Goal: Transaction & Acquisition: Book appointment/travel/reservation

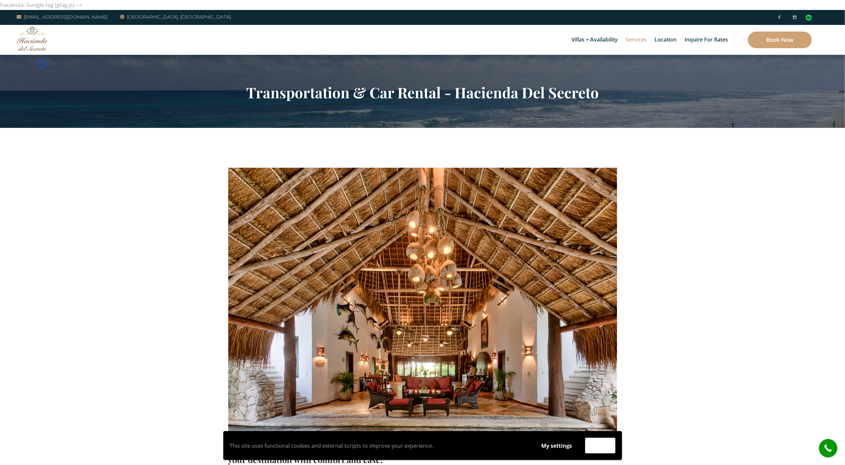
click at [42, 64] on section "Transportation & Car Rental - Hacienda Del Secreto" at bounding box center [422, 91] width 845 height 73
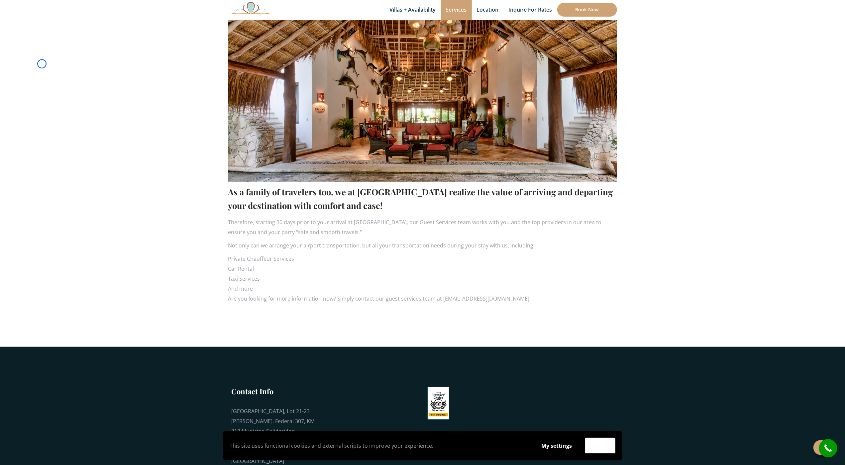
scroll to position [276, 0]
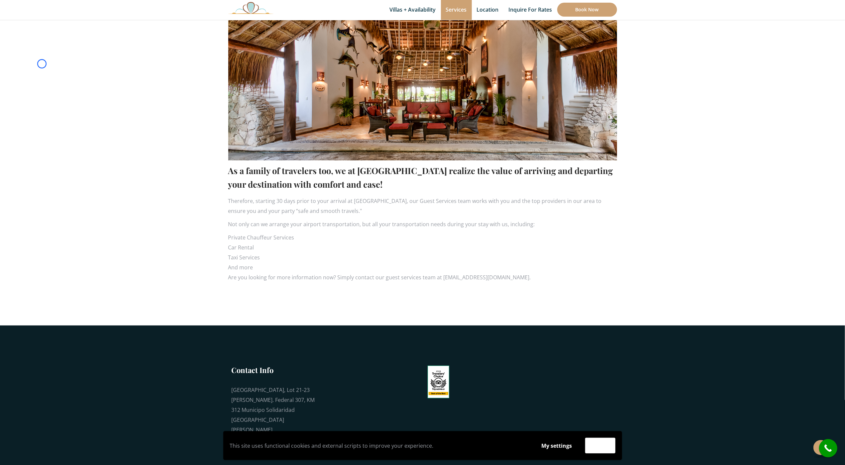
click at [42, 64] on section "As a family of travelers too, we at [GEOGRAPHIC_DATA] realize the value of arri…" at bounding box center [422, 88] width 845 height 473
click at [59, 40] on section "As a family of travelers too, we at [GEOGRAPHIC_DATA] realize the value of arri…" at bounding box center [422, 88] width 845 height 473
click at [59, 40] on section "As a family of travelers too, we at Hacienda del Secreto realize the value of a…" at bounding box center [422, 88] width 845 height 473
click at [33, 60] on section "As a family of travelers too, we at Hacienda del Secreto realize the value of a…" at bounding box center [422, 88] width 845 height 473
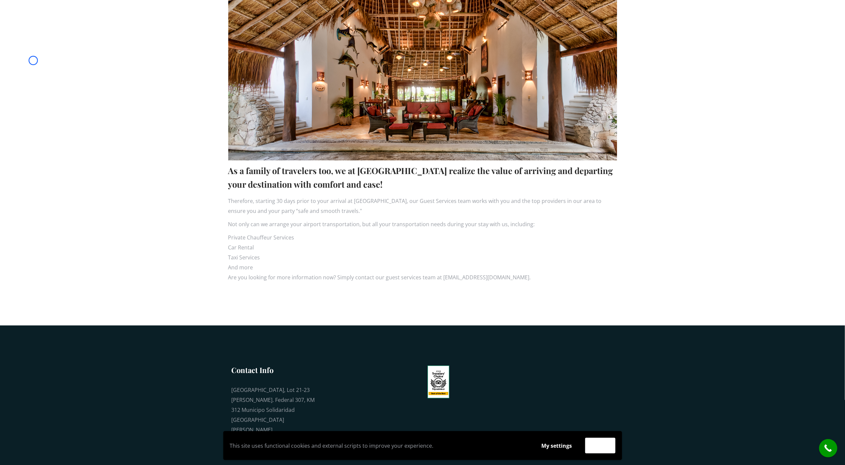
scroll to position [0, 0]
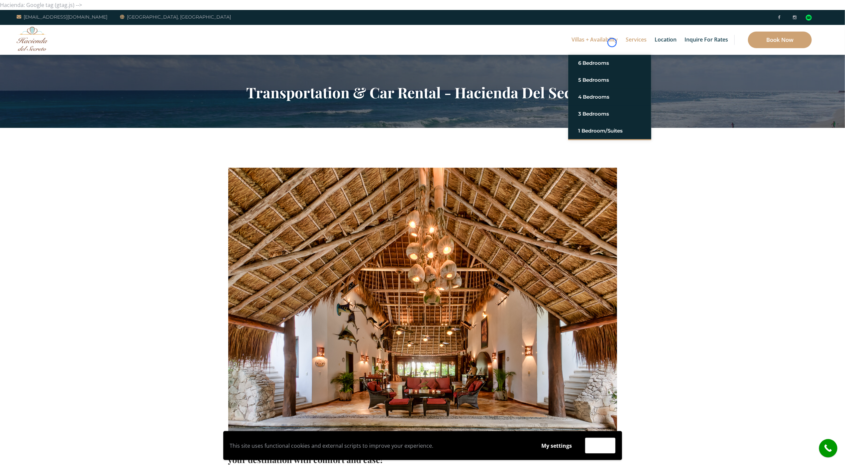
click at [612, 43] on link "Villas + Availability" at bounding box center [594, 40] width 53 height 30
click at [44, 42] on img at bounding box center [33, 39] width 32 height 24
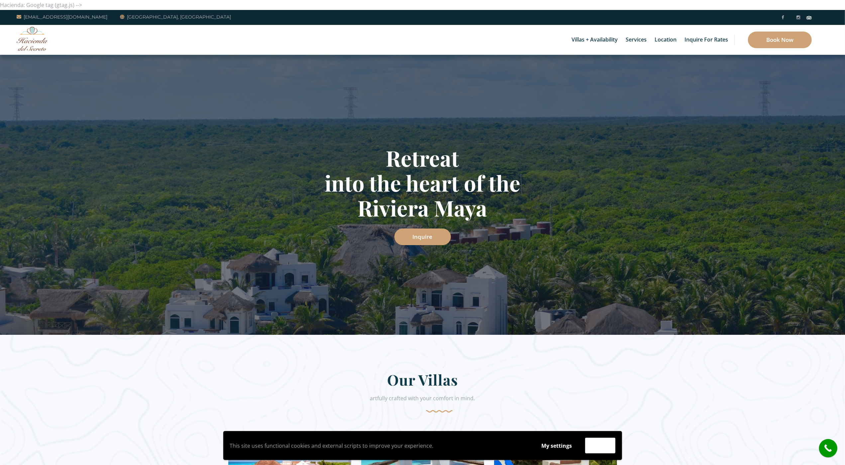
scroll to position [2076, 0]
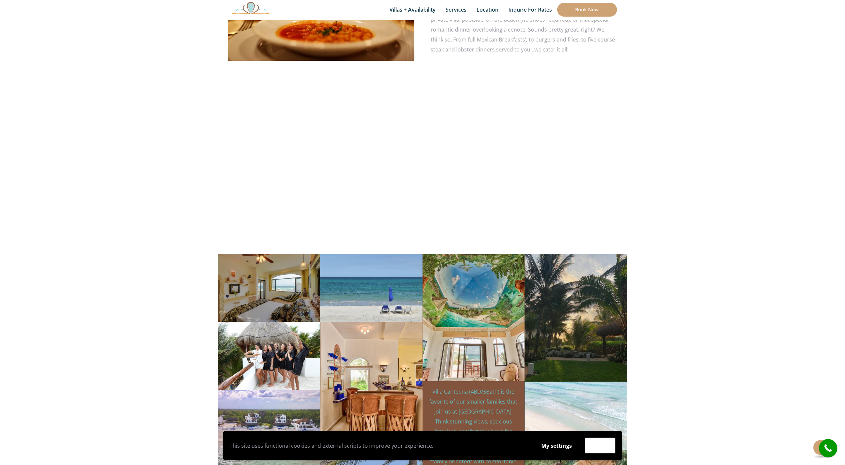
click at [492, 465] on html "This site uses functional cookies and external scripts to improve your experien…" at bounding box center [422, 433] width 845 height 5018
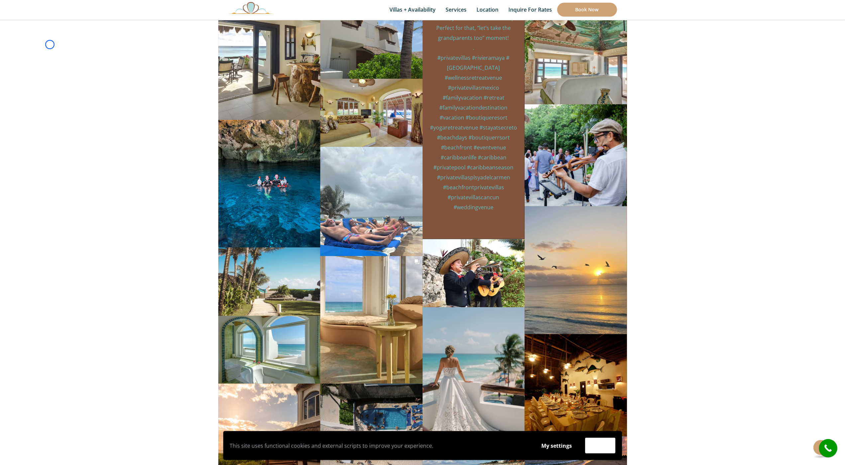
scroll to position [2560, 0]
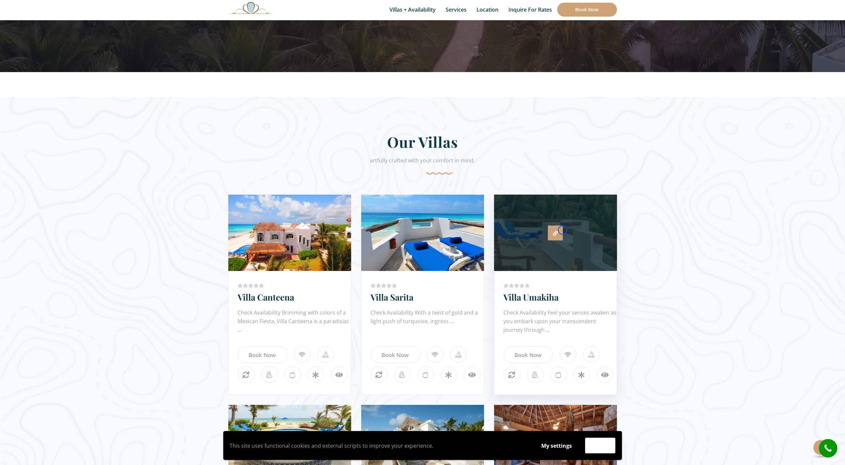
click at [563, 230] on link at bounding box center [555, 233] width 15 height 15
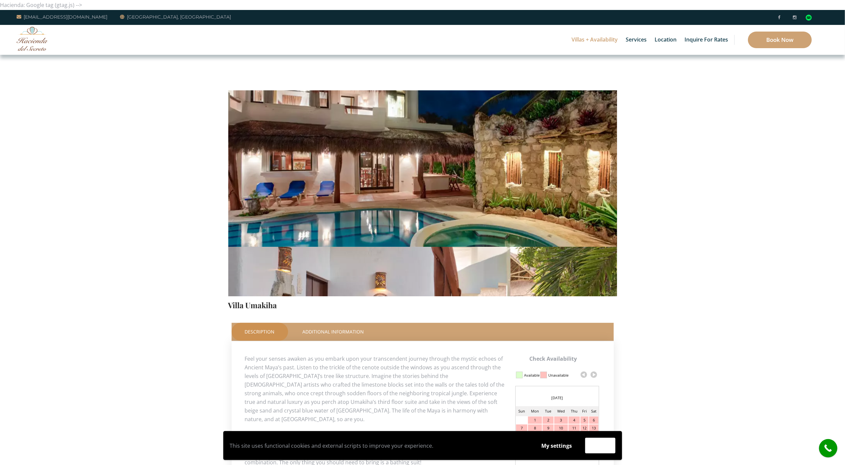
click at [60, 55] on section "Check Availability This Room Villa Umakiha Price Starting From: $1,215.0 Night …" at bounding box center [422, 382] width 845 height 654
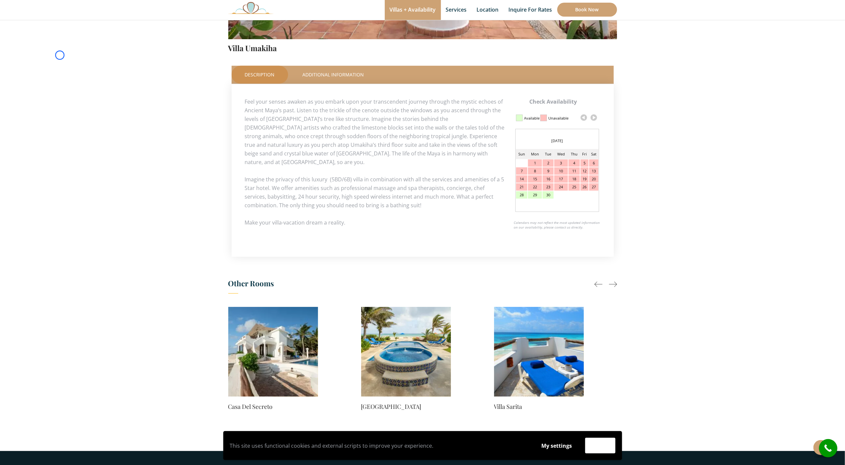
scroll to position [278, 0]
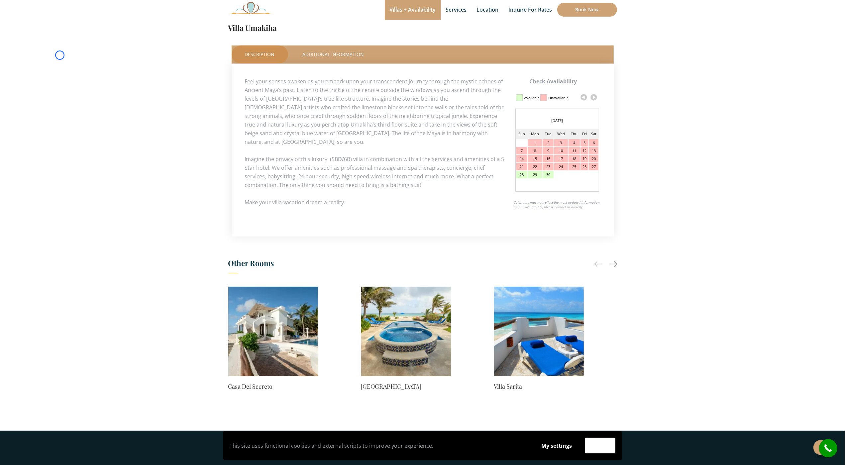
click at [60, 55] on section "Check Availability This Room Villa Umakiha Price Starting From: $1,215.0 Night …" at bounding box center [422, 104] width 845 height 654
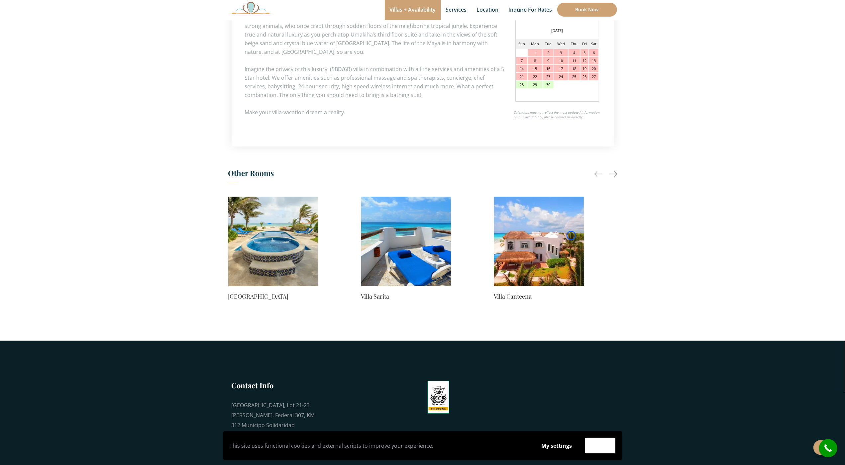
click at [571, 236] on img at bounding box center [539, 242] width 90 height 90
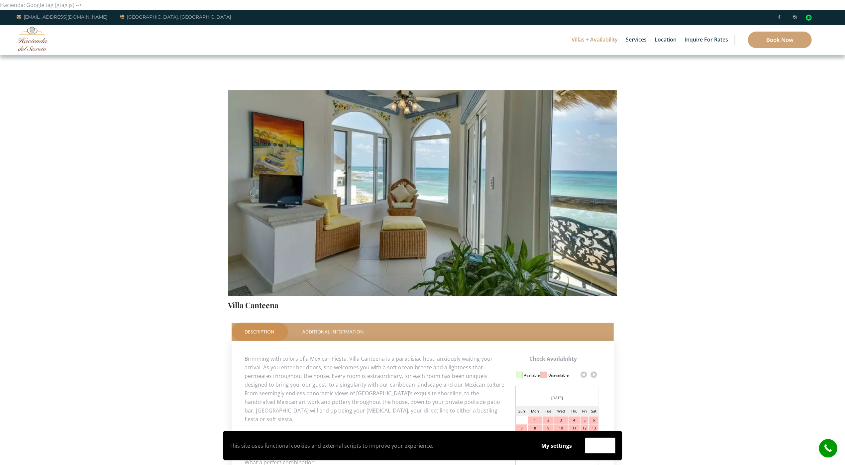
click at [66, 59] on section "Check Availability This Room [GEOGRAPHIC_DATA] Price Starting From: $1,065.0 Ni…" at bounding box center [422, 373] width 845 height 636
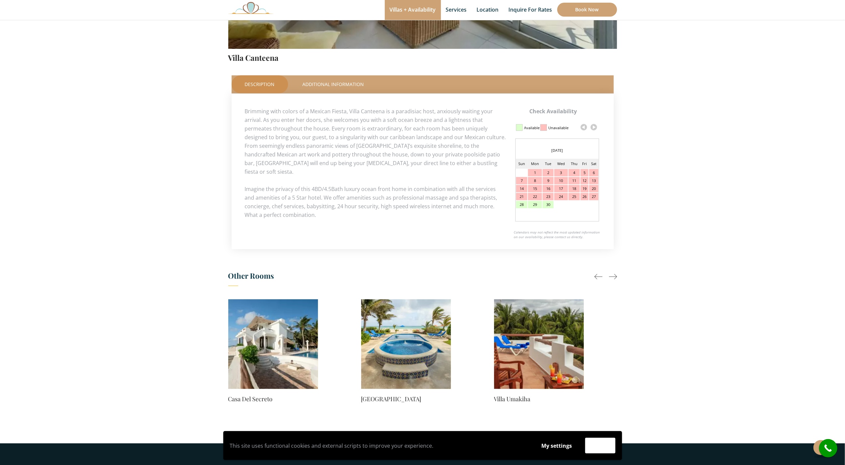
scroll to position [404, 0]
